Goal: Complete application form: Complete application form

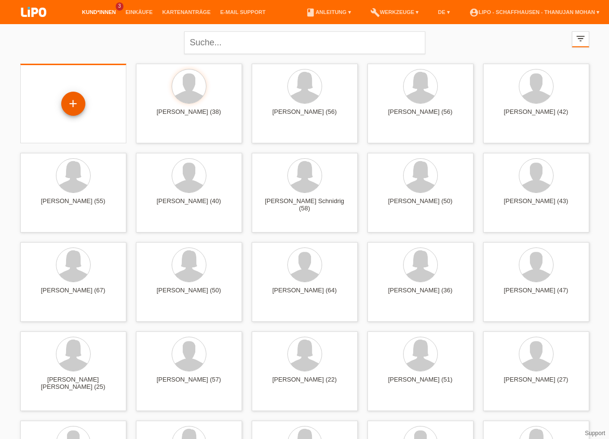
click at [78, 105] on div "+" at bounding box center [73, 104] width 24 height 24
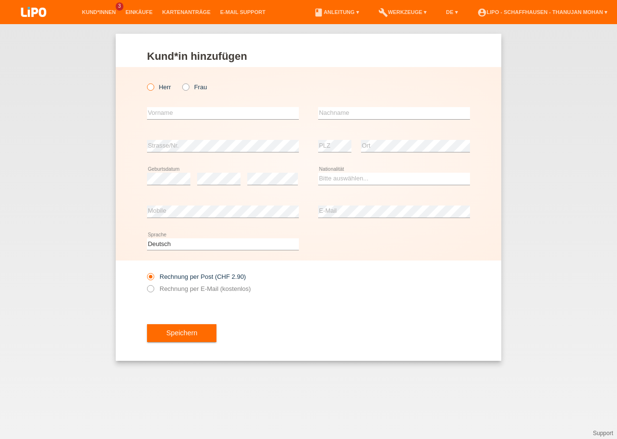
click at [146, 82] on icon at bounding box center [146, 82] width 0 height 0
click at [151, 90] on input "Herr" at bounding box center [150, 86] width 6 height 6
radio input "true"
click at [163, 117] on input "text" at bounding box center [223, 113] width 152 height 12
type input "[PERSON_NAME]"
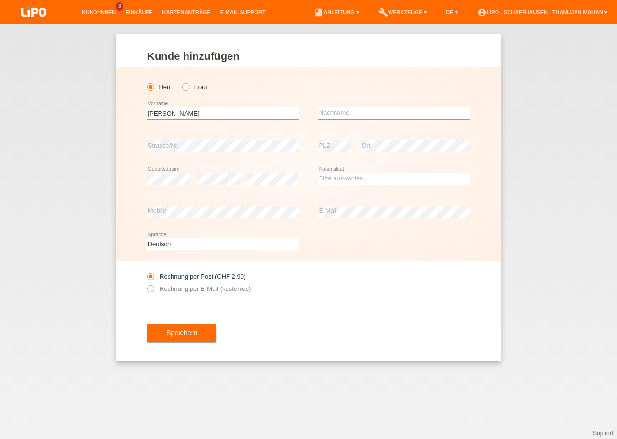
click at [348, 120] on icon at bounding box center [394, 119] width 152 height 0
click at [348, 114] on input "text" at bounding box center [394, 113] width 152 height 12
type input "Cakir"
click at [318, 173] on select "Bitte auswählen... Schweiz Deutschland Liechtenstein Österreich ------------ Af…" at bounding box center [394, 179] width 152 height 12
select select "TR"
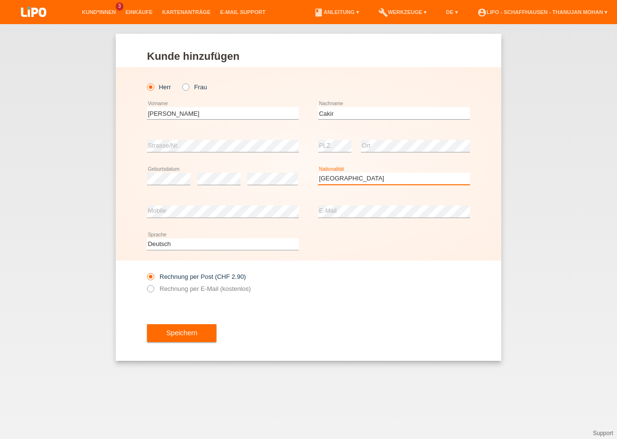
click at [0, 0] on option "Türkei" at bounding box center [0, 0] width 0 height 0
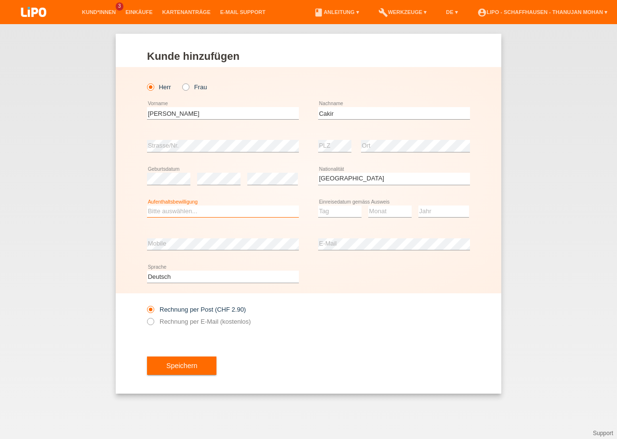
click at [147, 206] on select "Bitte auswählen... C B B - Flüchtlingsstatus Andere" at bounding box center [223, 212] width 152 height 12
select select "C"
click at [0, 0] on option "C" at bounding box center [0, 0] width 0 height 0
click at [318, 206] on select "Tag 01 02 03 04 05 06 07 08 09 10 11" at bounding box center [339, 212] width 43 height 12
select select "10"
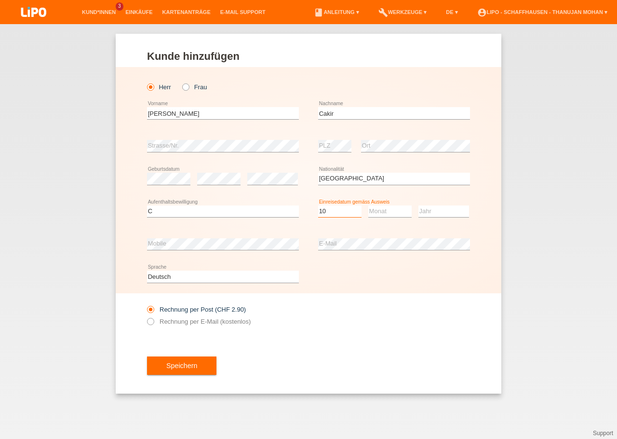
click at [0, 0] on option "10" at bounding box center [0, 0] width 0 height 0
click at [369, 206] on select "Monat 01 02 03 04 05 06 07 08 09 10 11" at bounding box center [390, 212] width 43 height 12
select select "08"
click at [0, 0] on option "08" at bounding box center [0, 0] width 0 height 0
click at [419, 206] on select "Jahr 2025 2024 2023 2022 2021 2020 2019 2018 2017 2016 2015 2014 2013 2012 2011…" at bounding box center [444, 212] width 51 height 12
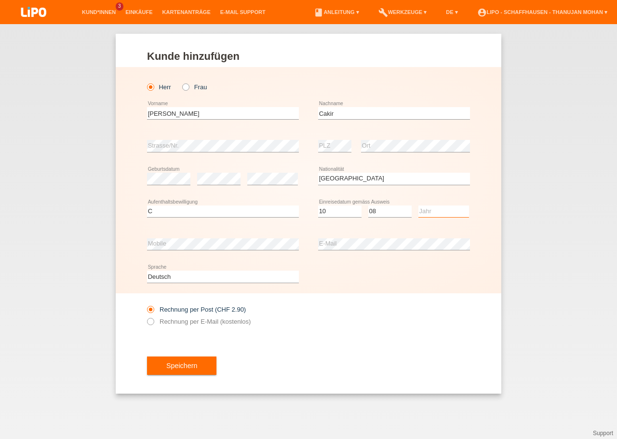
select select "1986"
click at [0, 0] on option "1986" at bounding box center [0, 0] width 0 height 0
drag, startPoint x: 327, startPoint y: 322, endPoint x: 186, endPoint y: 325, distance: 141.4
click at [323, 325] on div "Rechnung per Post (CHF 2.90) Rechnung per E-Mail (kostenlos)" at bounding box center [308, 315] width 323 height 44
click at [185, 325] on label "Rechnung per E-Mail (kostenlos)" at bounding box center [199, 321] width 104 height 7
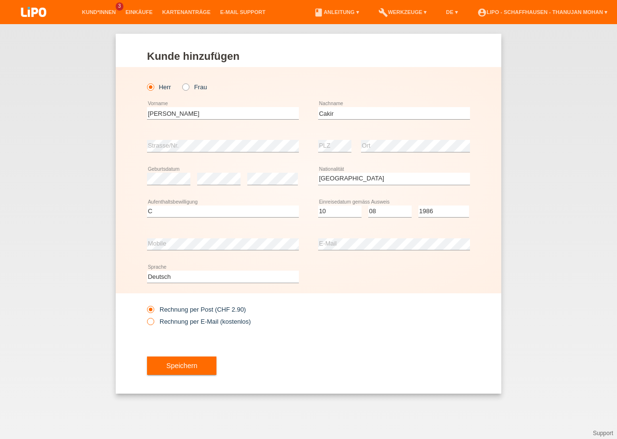
click at [153, 326] on input "Rechnung per E-Mail (kostenlos)" at bounding box center [150, 324] width 6 height 12
radio input "true"
click at [184, 365] on span "Speichern" at bounding box center [181, 366] width 31 height 8
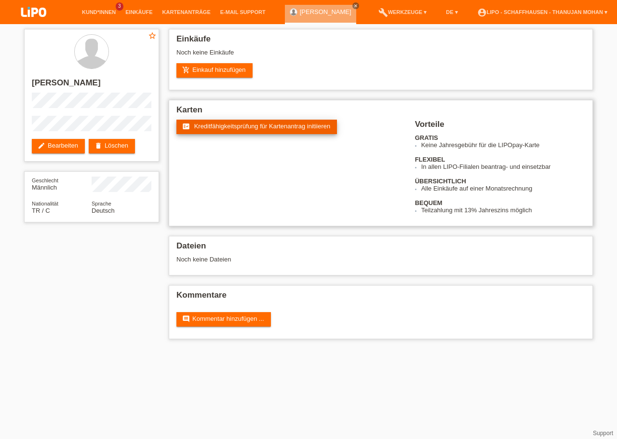
click at [231, 130] on span "Kreditfähigkeitsprüfung für Kartenantrag initiieren" at bounding box center [262, 126] width 137 height 7
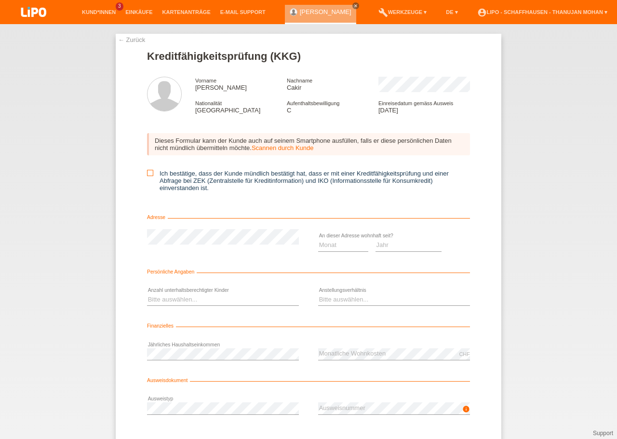
click at [149, 176] on icon at bounding box center [150, 173] width 6 height 6
click at [149, 176] on input "Ich bestätige, dass der Kunde mündlich bestätigt hat, dass er mit einer Kreditf…" at bounding box center [150, 173] width 6 height 6
checkbox input "true"
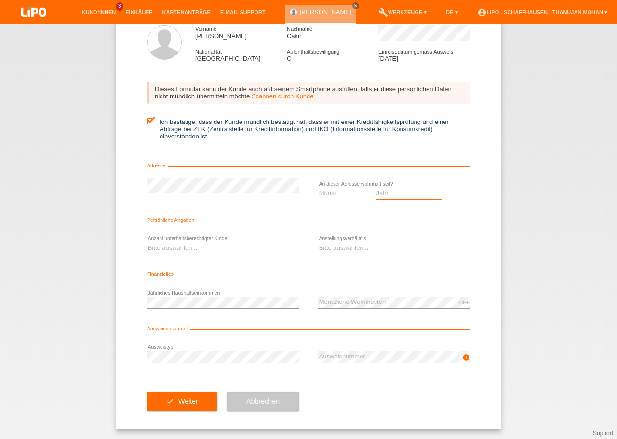
click at [376, 188] on select "Jahr 2025 2024 2023 2022 2021 2020 2019 2018 2017 2016 2015 2014 2013 2012 2011…" at bounding box center [409, 194] width 67 height 12
select select "2018"
click at [0, 0] on option "2018" at bounding box center [0, 0] width 0 height 0
click at [318, 188] on select "Monat 01 02 03 04 05 06 07 08 09 10" at bounding box center [343, 194] width 50 height 12
select select "08"
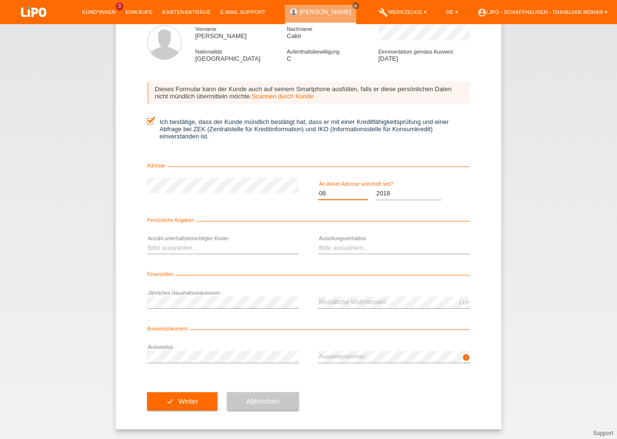
click at [0, 0] on option "08" at bounding box center [0, 0] width 0 height 0
click at [147, 242] on select "Bitte auswählen... 0 1 2 3 4 5 6 7 8 9" at bounding box center [223, 248] width 152 height 12
select select "1"
click at [0, 0] on option "1" at bounding box center [0, 0] width 0 height 0
click at [318, 242] on select "Bitte auswählen... Unbefristet Befristet Lehrling/Student Pensioniert Nicht arb…" at bounding box center [394, 248] width 152 height 12
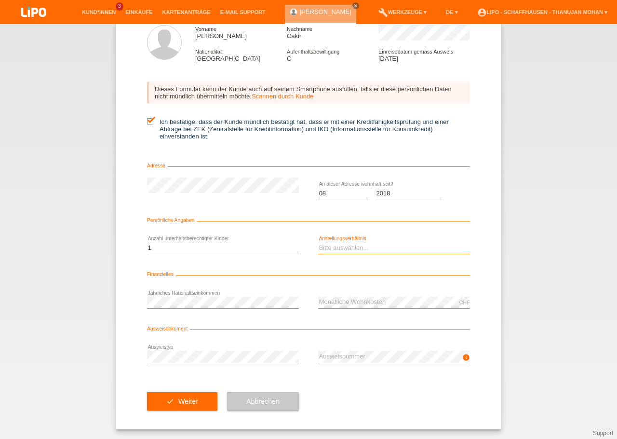
select select "UNLIMITED"
click at [0, 0] on option "Unbefristet" at bounding box center [0, 0] width 0 height 0
click at [357, 384] on div "check Weiter Abbrechen" at bounding box center [308, 401] width 323 height 56
click at [190, 403] on span "Weiter" at bounding box center [188, 402] width 20 height 8
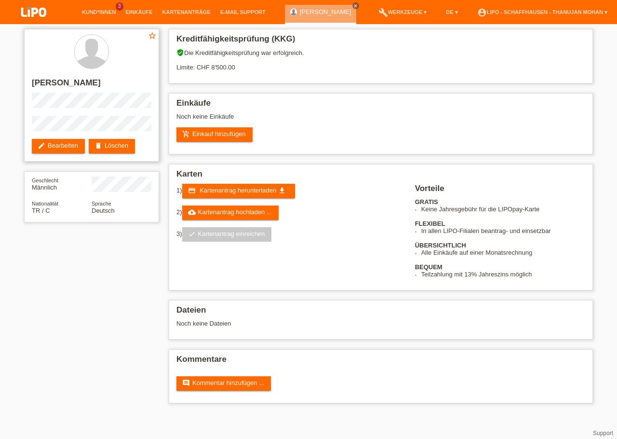
click at [53, 83] on h2 "[PERSON_NAME]" at bounding box center [92, 85] width 120 height 14
copy h2 "Cakir"
click at [39, 84] on h2 "[PERSON_NAME]" at bounding box center [92, 85] width 120 height 14
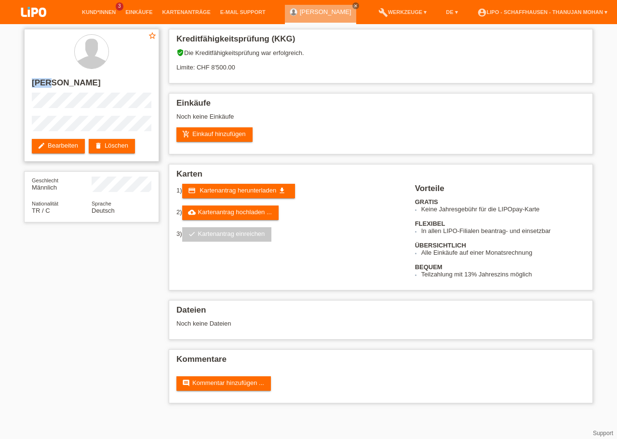
copy h2 "[PERSON_NAME]"
click at [101, 130] on div "star_border Ali Cakir edit Bearbeiten delete Löschen" at bounding box center [91, 95] width 135 height 133
drag, startPoint x: 28, startPoint y: 129, endPoint x: 99, endPoint y: 116, distance: 72.7
click at [99, 116] on div "star_border Ali Cakir edit Bearbeiten delete Löschen" at bounding box center [91, 95] width 135 height 133
click at [207, 137] on link "add_shopping_cart Einkauf hinzufügen" at bounding box center [215, 134] width 76 height 14
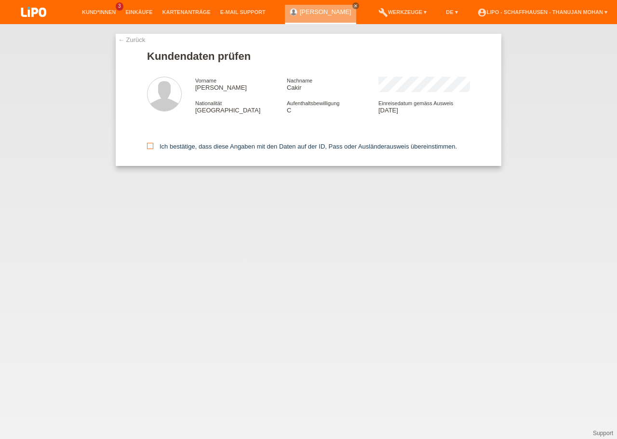
click at [147, 149] on icon at bounding box center [150, 146] width 6 height 6
click at [147, 149] on input "Ich bestätige, dass diese Angaben mit den Daten auf der ID, Pass oder Ausländer…" at bounding box center [150, 146] width 6 height 6
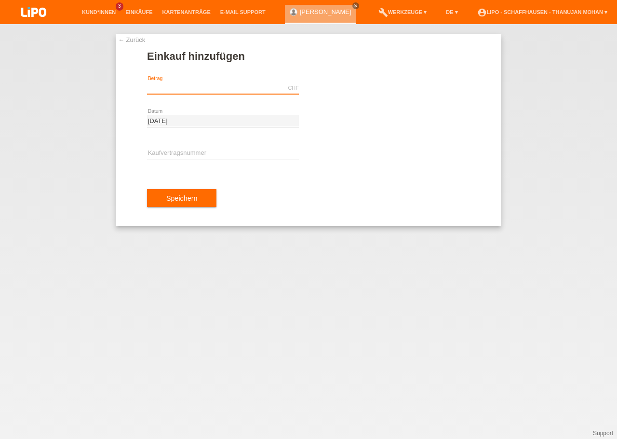
click at [173, 86] on input "text" at bounding box center [223, 88] width 152 height 12
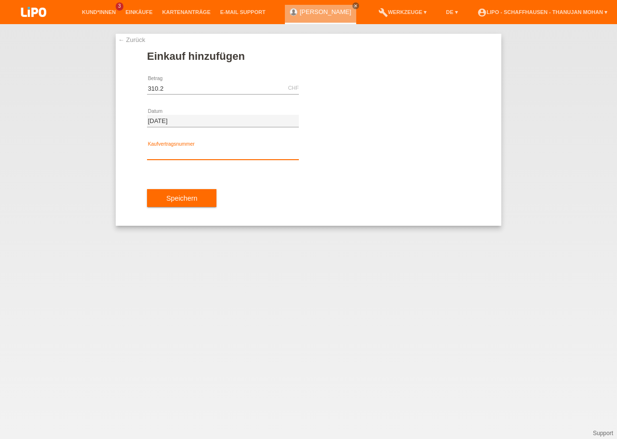
type input "310.20"
click at [228, 148] on input "text" at bounding box center [223, 154] width 152 height 12
type input "YJ4NRY"
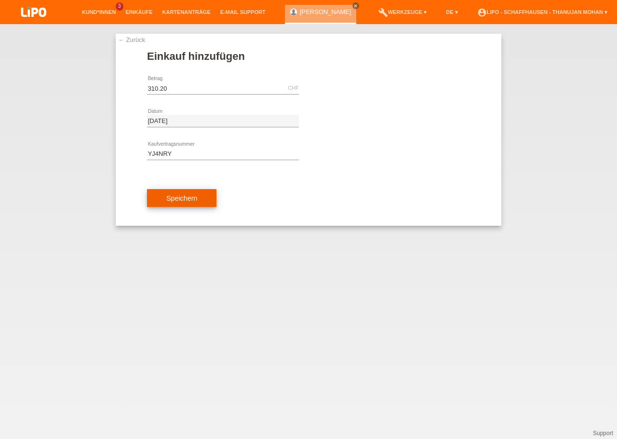
click at [182, 201] on span "Speichern" at bounding box center [181, 198] width 31 height 8
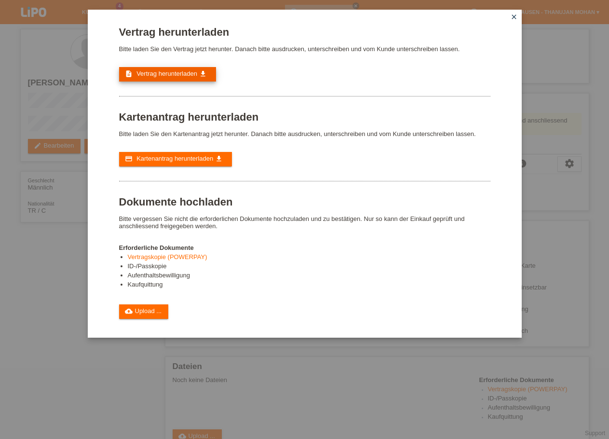
click at [174, 76] on span "Vertrag herunterladen" at bounding box center [167, 73] width 61 height 7
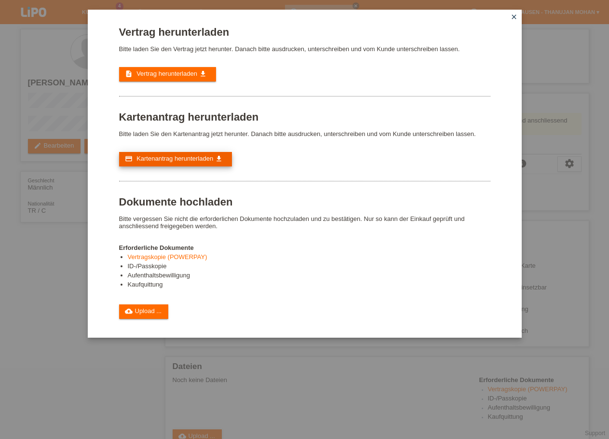
click at [170, 160] on link "credit_card Kartenantrag herunterladen get_app" at bounding box center [175, 159] width 113 height 14
